Goal: Information Seeking & Learning: Understand process/instructions

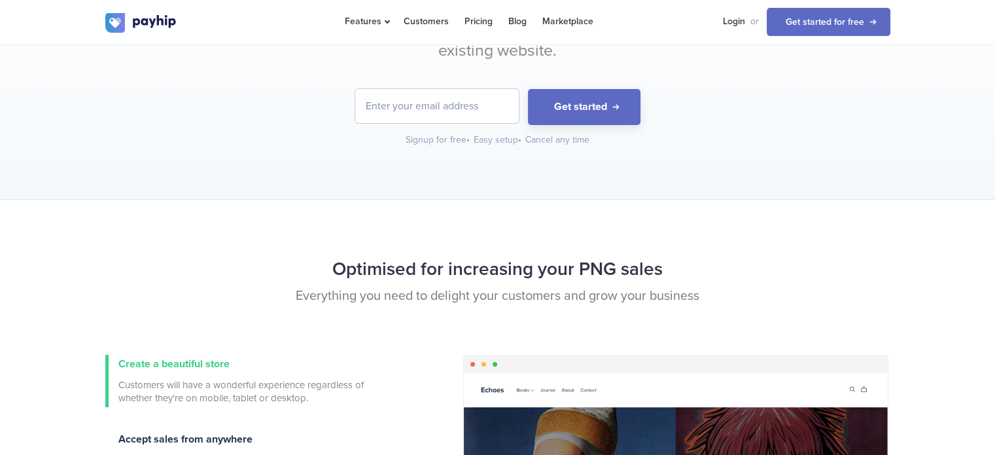
scroll to position [183, 0]
click at [478, 117] on input "email" at bounding box center [437, 105] width 164 height 34
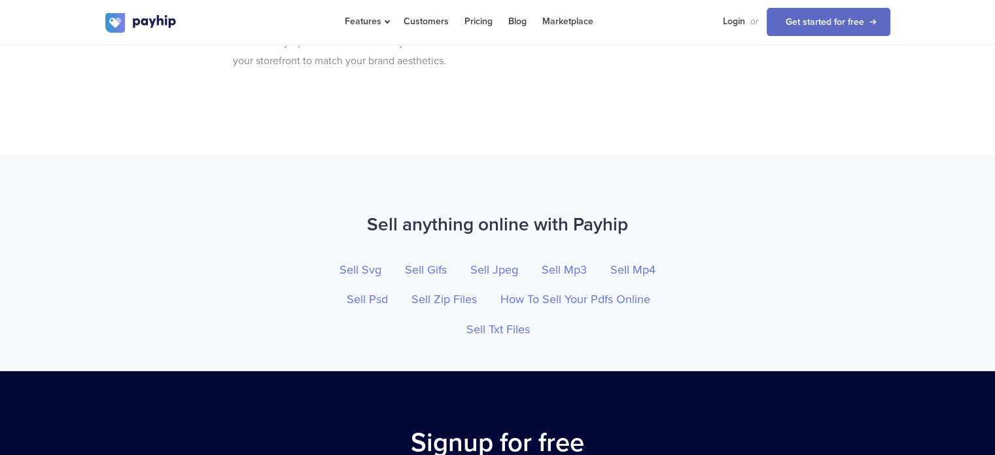
scroll to position [4274, 0]
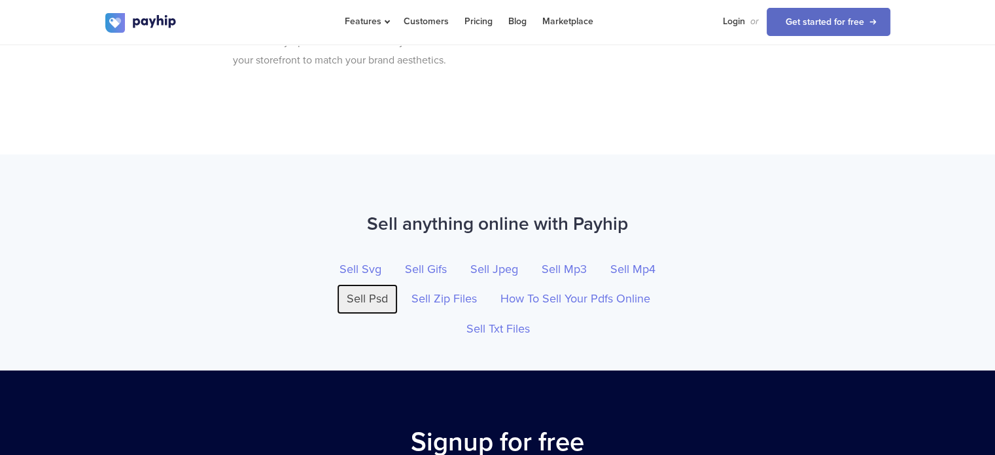
click at [369, 284] on link "Sell Psd" at bounding box center [367, 299] width 61 height 30
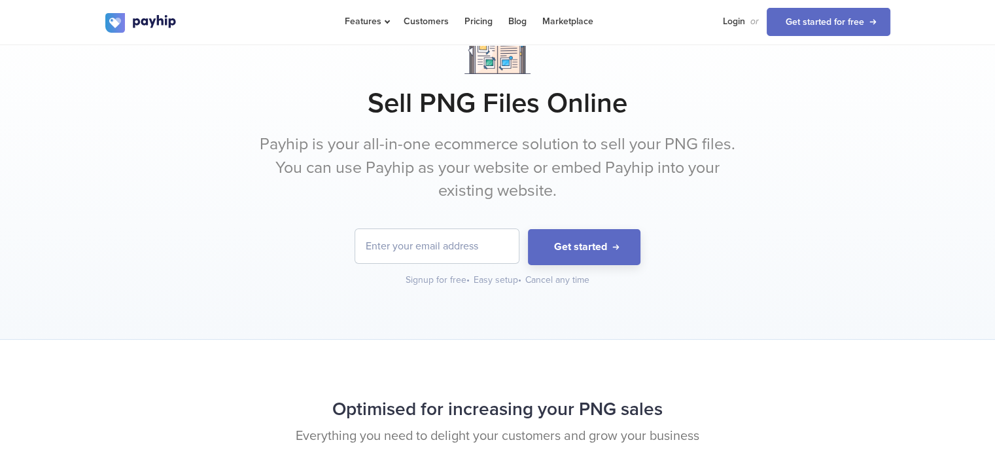
scroll to position [21, 0]
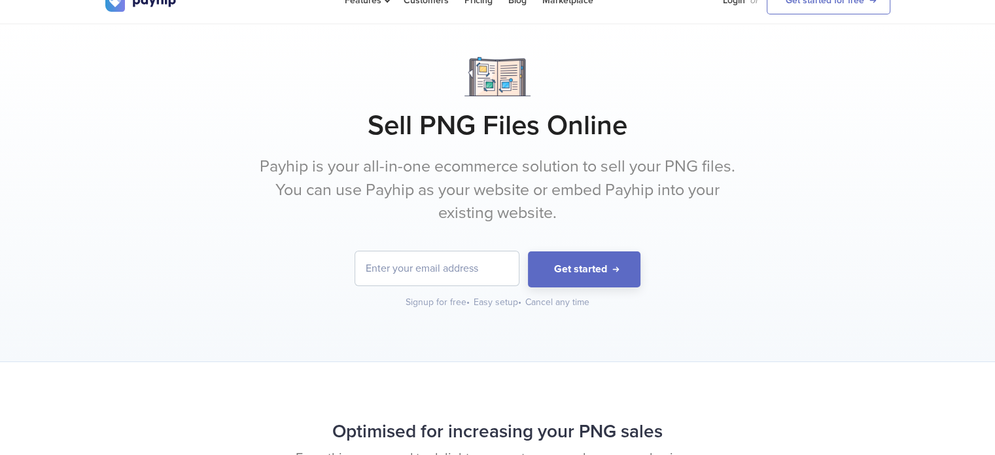
click at [480, 264] on input "email" at bounding box center [437, 268] width 164 height 34
click at [378, 337] on div "Sell PNG Files Online Payhip is your all-in-one ecommerce solution to sell your…" at bounding box center [497, 193] width 995 height 338
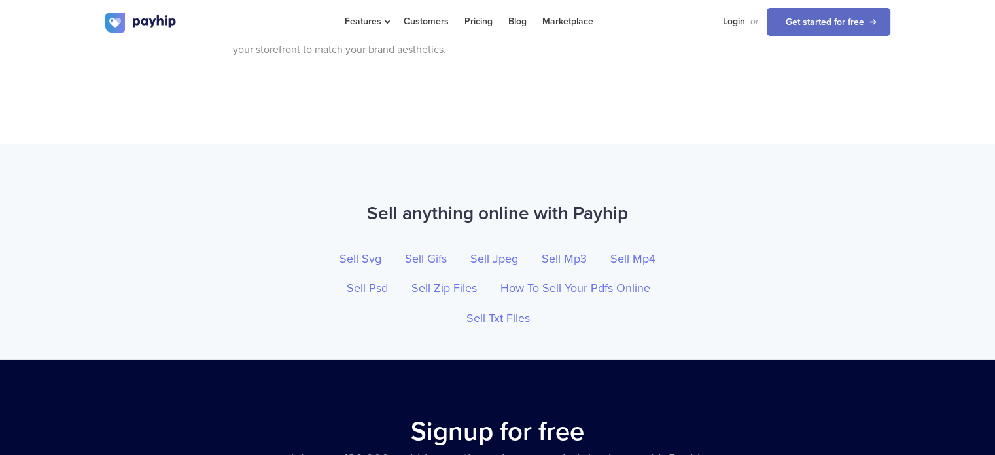
scroll to position [4213, 0]
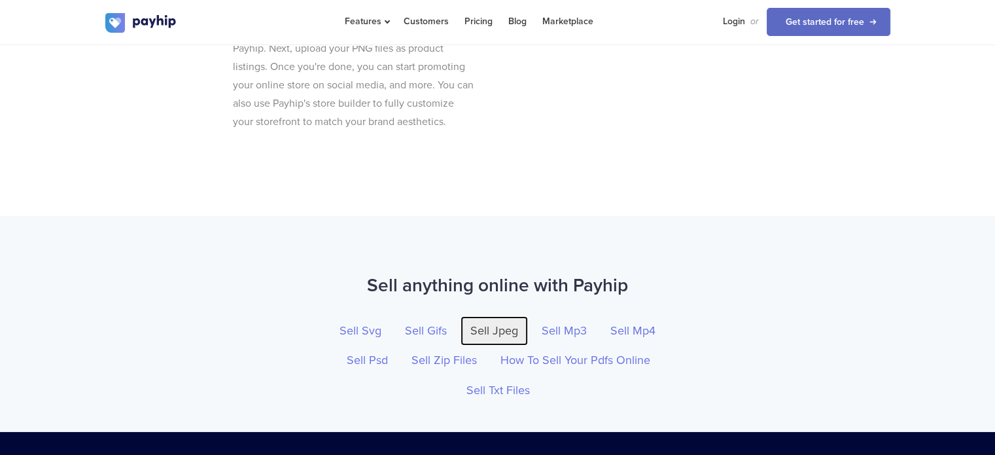
click at [484, 316] on link "Sell Jpeg" at bounding box center [494, 331] width 67 height 30
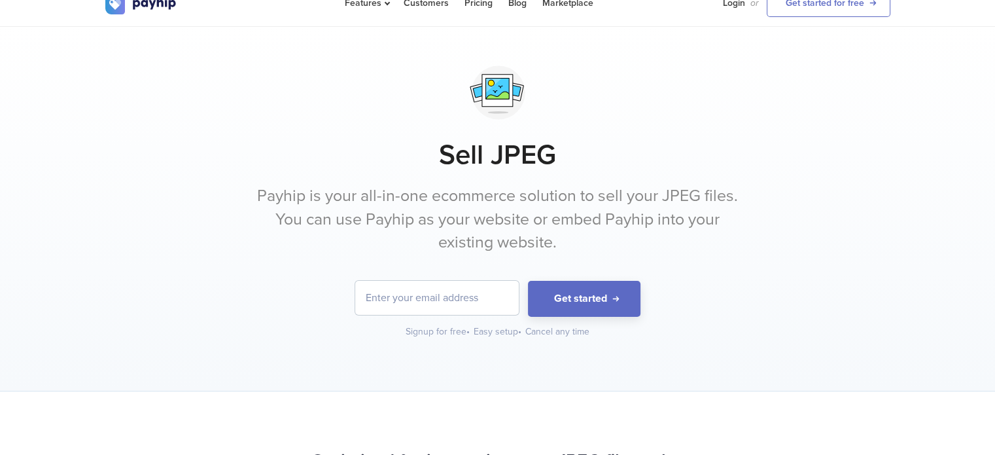
scroll to position [20, 0]
click at [471, 295] on input "email" at bounding box center [437, 296] width 164 height 34
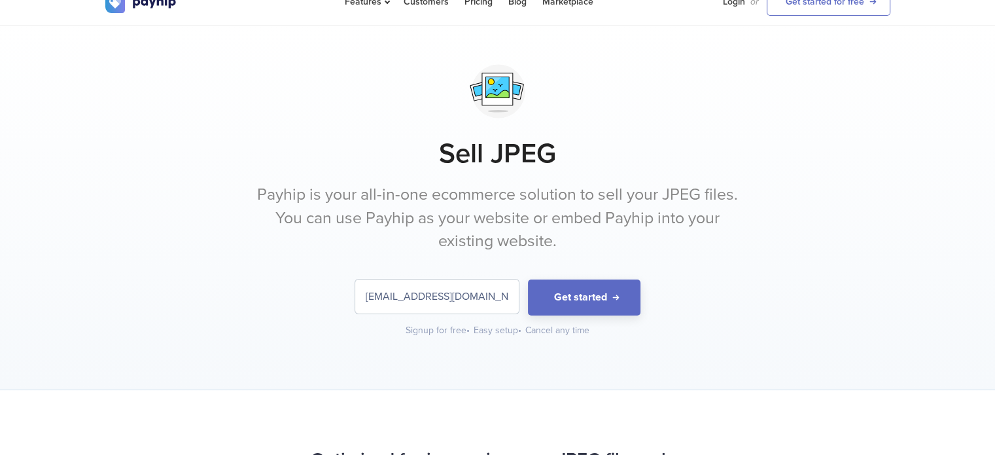
type input "[EMAIL_ADDRESS][DOMAIN_NAME]"
click at [528, 279] on button "Get started" at bounding box center [584, 297] width 113 height 36
